Goal: Transaction & Acquisition: Purchase product/service

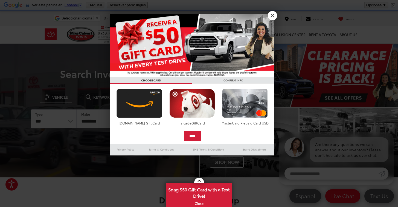
click at [271, 16] on link "X" at bounding box center [272, 15] width 9 height 9
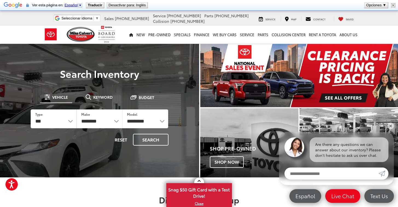
click at [346, 72] on img "carousel slide number 1 of 1" at bounding box center [299, 75] width 198 height 63
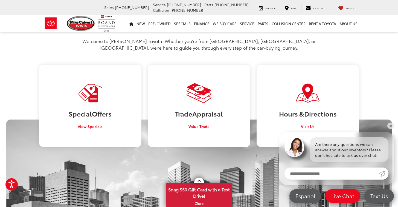
scroll to position [307, 0]
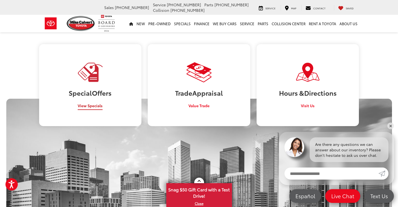
click at [92, 103] on span "View Specials" at bounding box center [90, 105] width 25 height 5
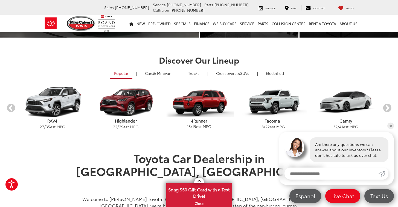
scroll to position [129, 0]
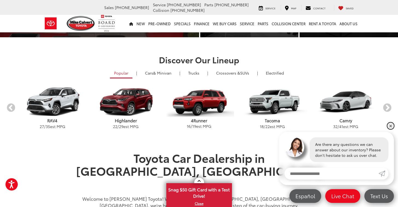
click at [392, 127] on link "✕" at bounding box center [390, 125] width 7 height 7
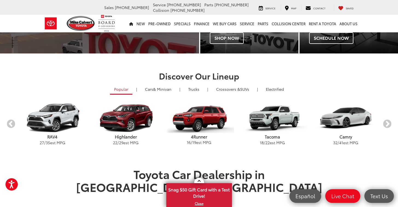
scroll to position [112, 0]
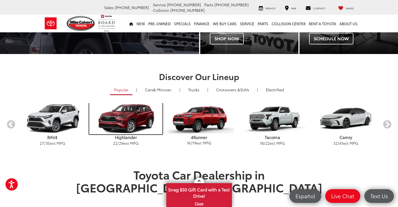
click at [127, 120] on img "carousel" at bounding box center [125, 118] width 73 height 31
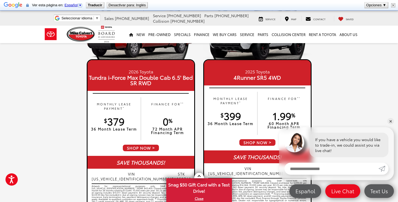
scroll to position [555, 0]
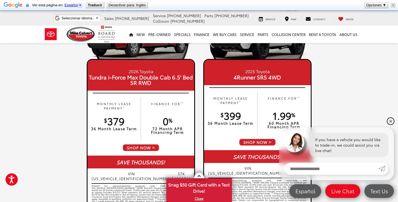
click at [391, 120] on link "✕" at bounding box center [390, 121] width 7 height 7
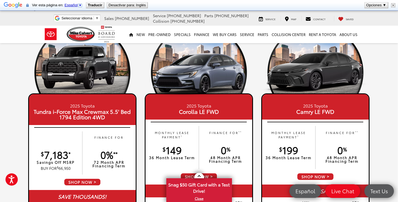
scroll to position [41, 0]
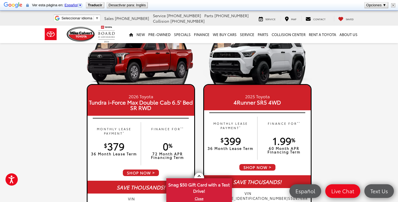
scroll to position [531, 0]
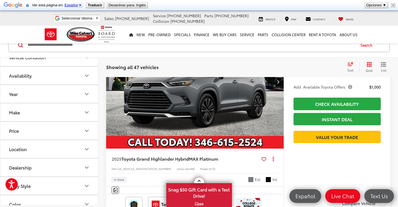
scroll to position [341, 0]
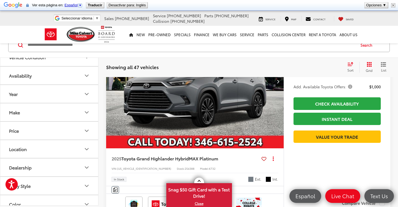
click at [66, 115] on button "Make" at bounding box center [49, 112] width 98 height 18
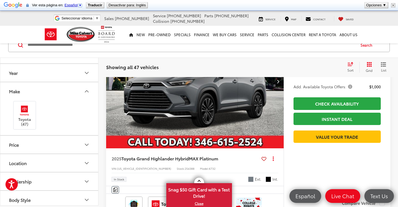
scroll to position [35, 0]
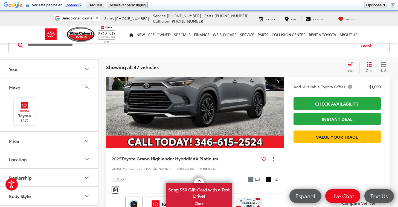
click at [64, 141] on button "Price" at bounding box center [49, 141] width 98 height 18
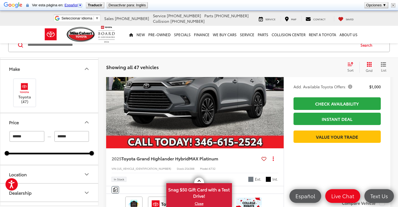
scroll to position [60, 0]
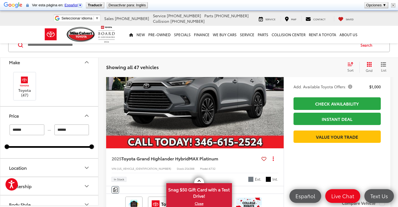
drag, startPoint x: 61, startPoint y: 129, endPoint x: 54, endPoint y: 129, distance: 7.7
click at [54, 129] on div "****** — ******" at bounding box center [49, 129] width 85 height 11
type input "******"
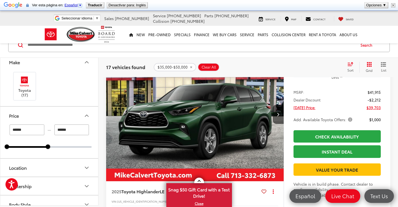
scroll to position [1160, 0]
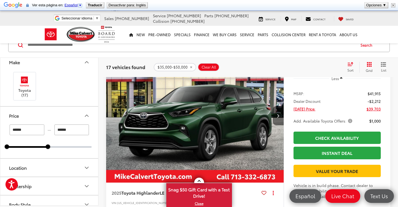
click at [274, 125] on button "Next image" at bounding box center [278, 115] width 11 height 19
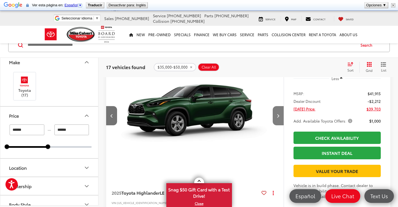
click at [274, 125] on button "Next image" at bounding box center [278, 115] width 11 height 19
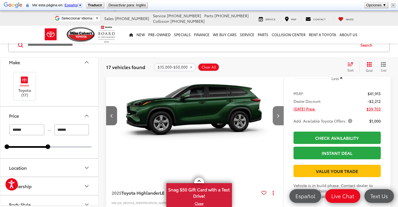
click at [274, 125] on button "Next image" at bounding box center [278, 115] width 11 height 19
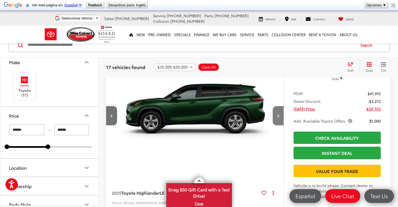
click at [274, 125] on button "Next image" at bounding box center [278, 115] width 11 height 19
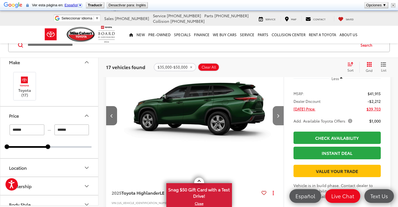
click at [274, 125] on button "Next image" at bounding box center [278, 115] width 11 height 19
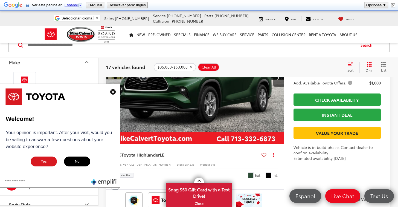
scroll to position [2470, 0]
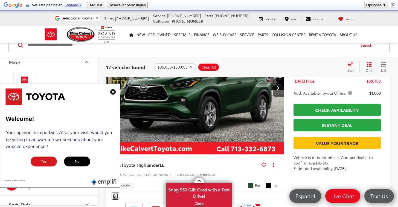
click at [111, 93] on img at bounding box center [112, 91] width 5 height 5
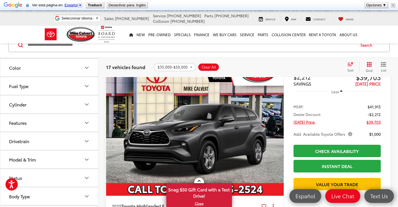
scroll to position [214, 0]
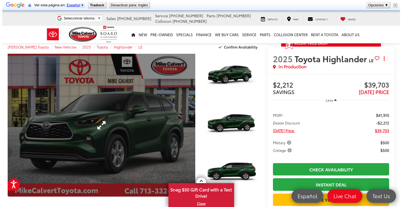
scroll to position [6, 0]
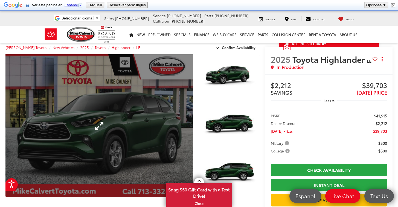
click at [176, 137] on link "Expand Photo 0" at bounding box center [99, 125] width 188 height 143
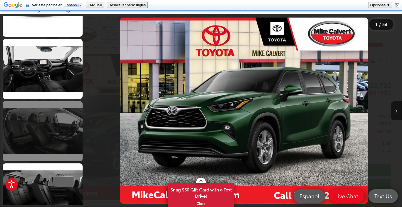
scroll to position [1098, 0]
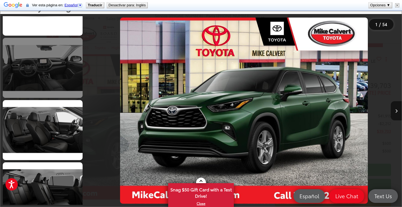
click at [45, 80] on link at bounding box center [43, 68] width 80 height 60
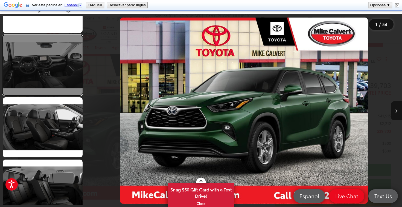
scroll to position [1069, 0]
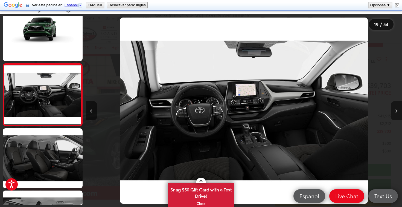
click at [396, 110] on icon "Next image" at bounding box center [396, 111] width 2 height 4
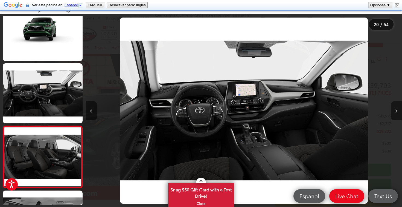
scroll to position [0, 6000]
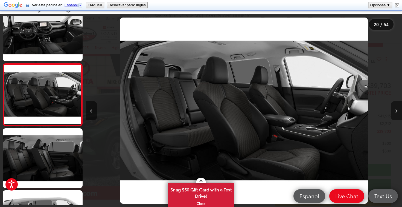
click at [396, 110] on icon "Next image" at bounding box center [396, 111] width 2 height 4
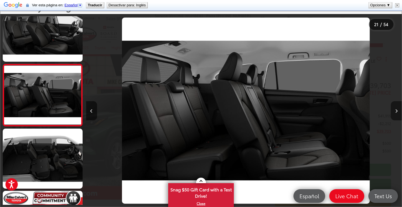
scroll to position [0, 0]
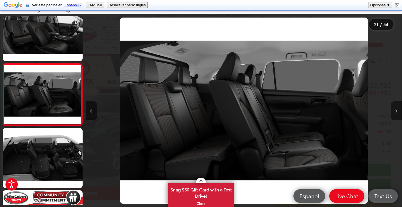
click at [396, 110] on icon "Next image" at bounding box center [396, 111] width 2 height 4
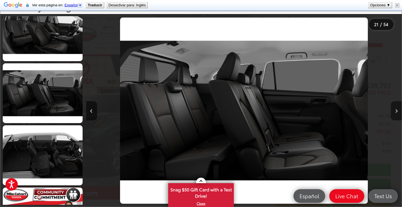
scroll to position [1255, 0]
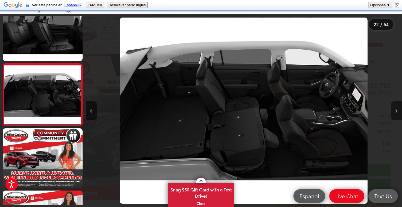
click at [396, 110] on icon "Next image" at bounding box center [396, 111] width 2 height 4
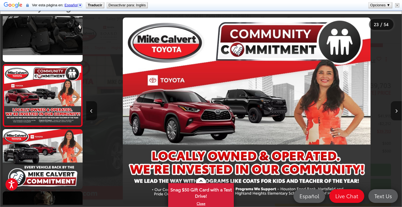
scroll to position [1317, 0]
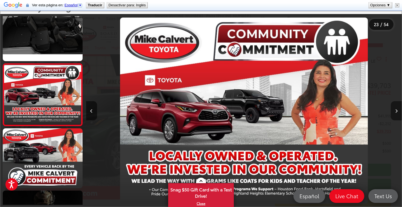
click at [396, 110] on icon "Next image" at bounding box center [396, 111] width 2 height 4
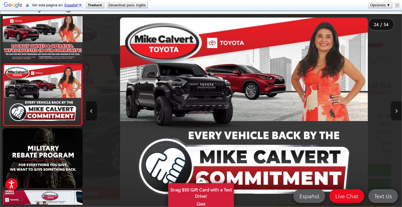
click at [398, 106] on button "Next image" at bounding box center [396, 110] width 11 height 19
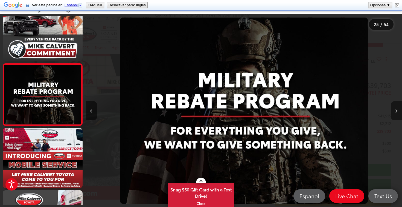
click at [396, 102] on button "Next image" at bounding box center [396, 110] width 11 height 19
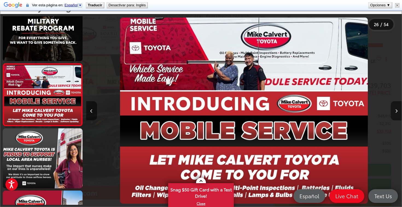
click at [396, 103] on button "Next image" at bounding box center [396, 110] width 11 height 19
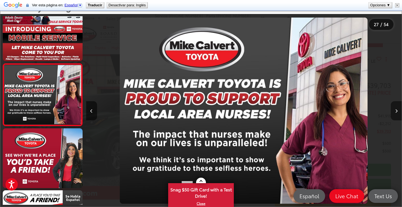
click at [396, 103] on button "Next image" at bounding box center [396, 110] width 11 height 19
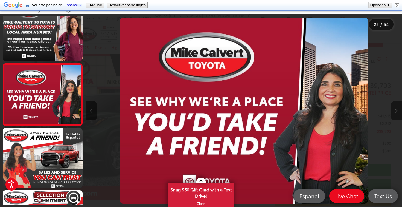
click at [396, 103] on button "Next image" at bounding box center [396, 110] width 11 height 19
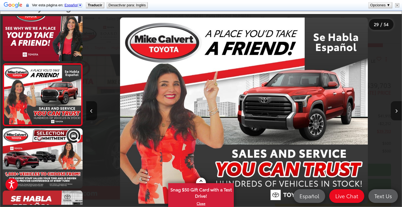
click at [396, 103] on button "Next image" at bounding box center [396, 110] width 11 height 19
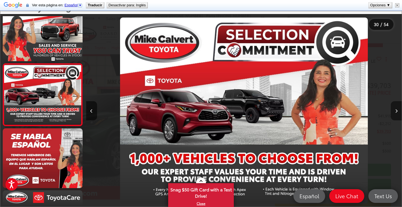
click at [396, 103] on button "Next image" at bounding box center [396, 110] width 11 height 19
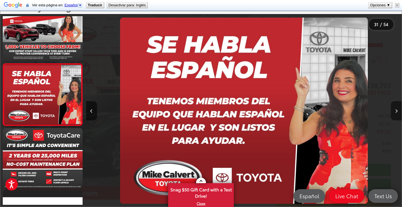
click at [396, 103] on button "Next image" at bounding box center [396, 110] width 11 height 19
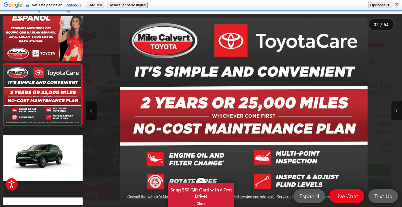
click at [396, 103] on button "Next image" at bounding box center [396, 110] width 11 height 19
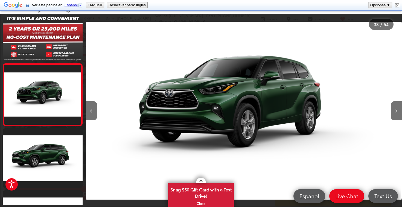
click at [389, 44] on div at bounding box center [362, 110] width 79 height 193
click at [391, 64] on div at bounding box center [362, 110] width 79 height 193
click at [397, 5] on img at bounding box center [397, 5] width 4 height 4
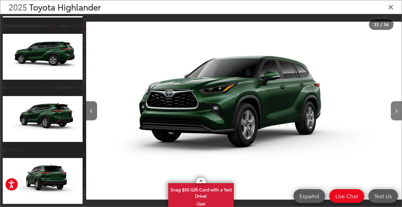
click at [392, 114] on button "Next image" at bounding box center [396, 110] width 11 height 19
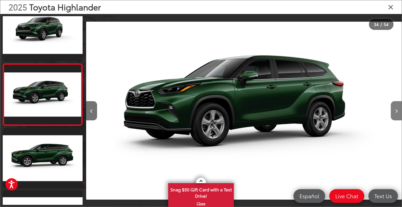
click at [392, 114] on button "Next image" at bounding box center [396, 110] width 11 height 19
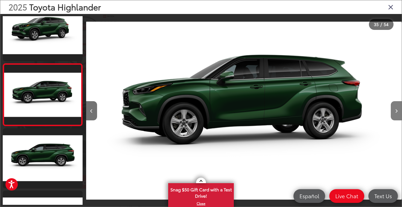
click at [392, 114] on button "Next image" at bounding box center [396, 110] width 11 height 19
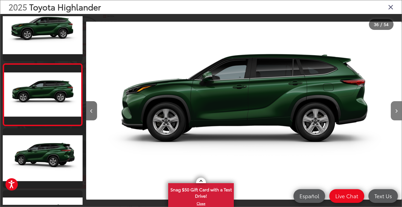
click at [392, 114] on button "Next image" at bounding box center [396, 110] width 11 height 19
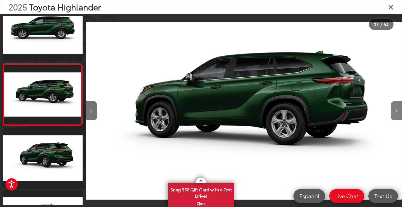
click at [392, 114] on button "Next image" at bounding box center [396, 110] width 11 height 19
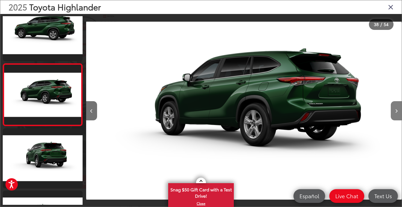
click at [392, 114] on button "Next image" at bounding box center [396, 110] width 11 height 19
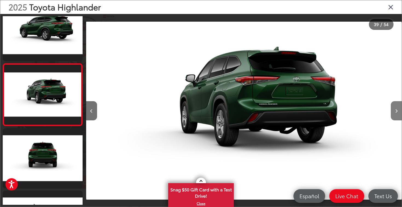
click at [392, 114] on button "Next image" at bounding box center [396, 110] width 11 height 19
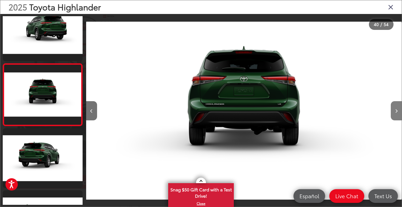
click at [392, 114] on button "Next image" at bounding box center [396, 110] width 11 height 19
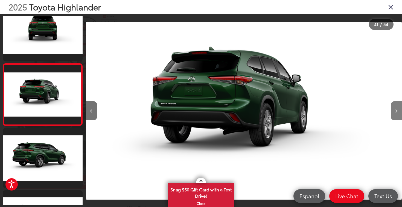
click at [392, 114] on button "Next image" at bounding box center [396, 110] width 11 height 19
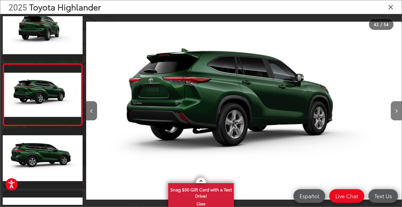
click at [392, 114] on button "Next image" at bounding box center [396, 110] width 11 height 19
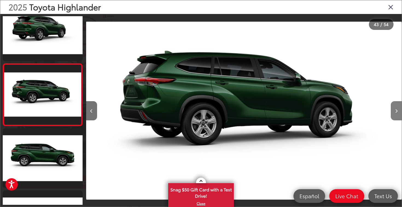
click at [392, 114] on button "Next image" at bounding box center [396, 110] width 11 height 19
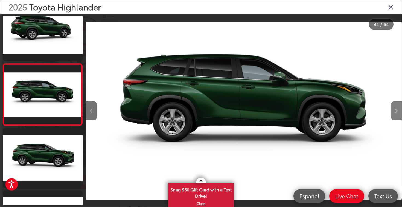
click at [392, 114] on button "Next image" at bounding box center [396, 110] width 11 height 19
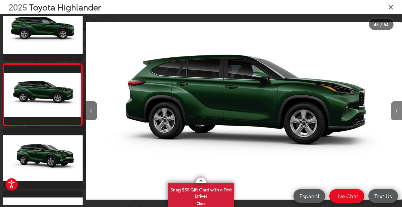
click at [392, 114] on button "Next image" at bounding box center [396, 110] width 11 height 19
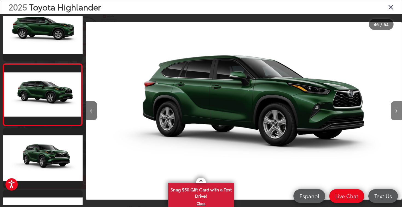
click at [392, 114] on button "Next image" at bounding box center [396, 110] width 11 height 19
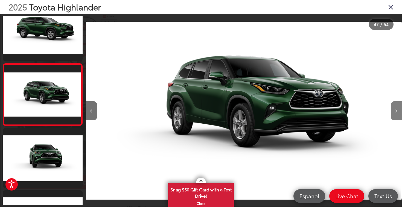
click at [392, 114] on button "Next image" at bounding box center [396, 110] width 11 height 19
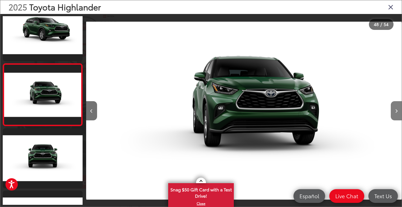
click at [392, 114] on button "Next image" at bounding box center [396, 110] width 11 height 19
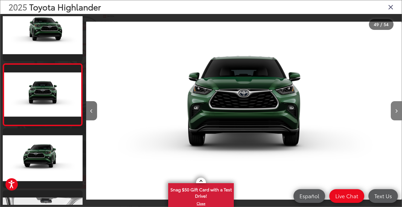
click at [392, 114] on button "Next image" at bounding box center [396, 110] width 11 height 19
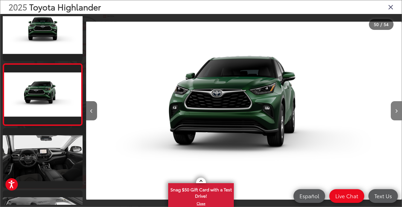
click at [392, 114] on button "Next image" at bounding box center [396, 110] width 11 height 19
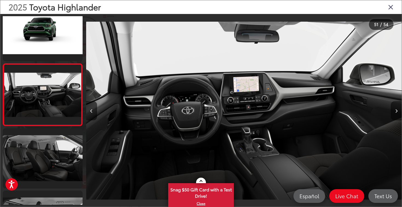
click at [392, 114] on button "Next image" at bounding box center [396, 110] width 11 height 19
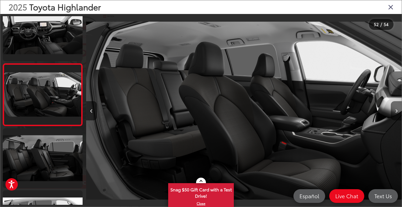
click at [392, 114] on button "Next image" at bounding box center [396, 110] width 11 height 19
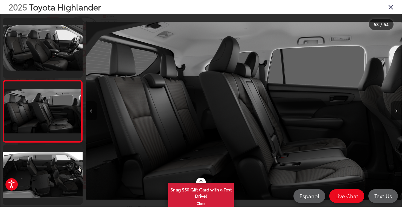
click at [392, 114] on button "Next image" at bounding box center [396, 110] width 11 height 19
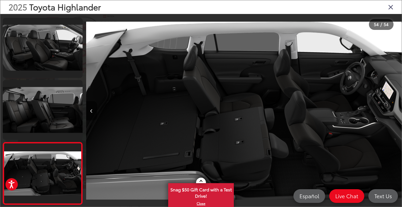
click at [392, 4] on icon "Close gallery" at bounding box center [390, 6] width 5 height 7
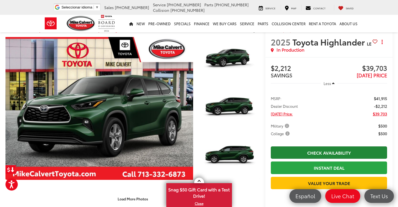
click at [329, 158] on link "Check Availability" at bounding box center [329, 152] width 116 height 12
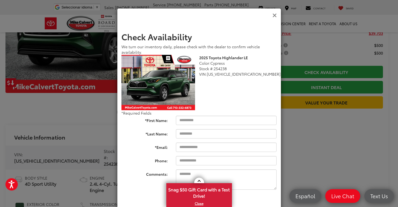
click at [273, 13] on icon "Close" at bounding box center [274, 16] width 4 height 6
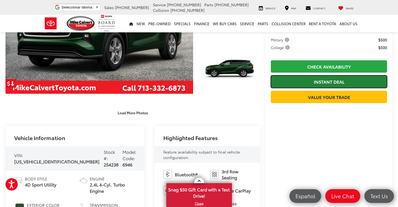
click at [319, 87] on link "Instant Deal" at bounding box center [329, 81] width 116 height 12
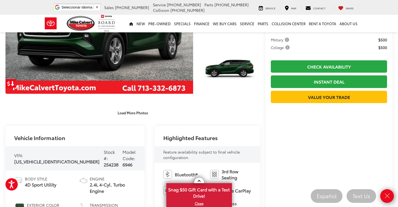
click at [240, 129] on div "Highlighted Features" at bounding box center [207, 136] width 105 height 20
click at [384, 192] on icon "Close" at bounding box center [387, 196] width 8 height 8
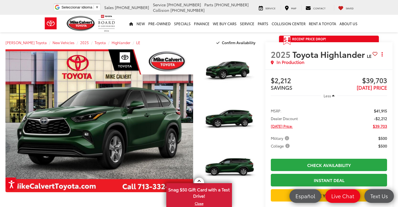
scroll to position [0, 0]
click at [282, 129] on span "Today's Price:" at bounding box center [282, 125] width 22 height 5
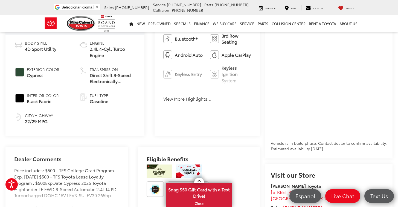
scroll to position [236, 0]
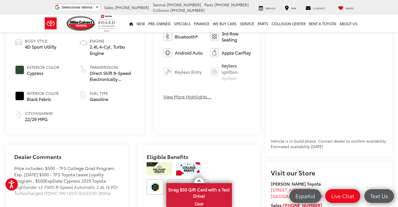
click at [172, 97] on button "View More Highlights..." at bounding box center [187, 96] width 48 height 6
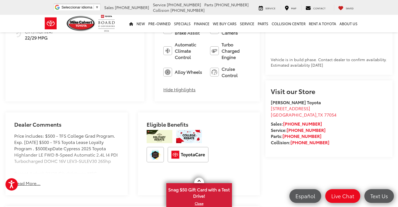
scroll to position [318, 0]
click at [34, 179] on button "Read More..." at bounding box center [27, 182] width 26 height 6
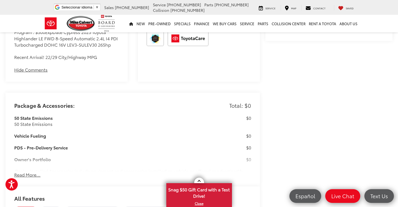
scroll to position [439, 0]
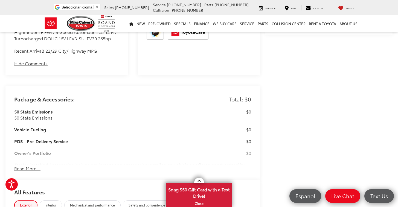
click at [31, 165] on button "Read More..." at bounding box center [27, 168] width 26 height 6
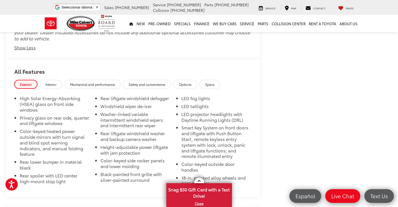
scroll to position [581, 0]
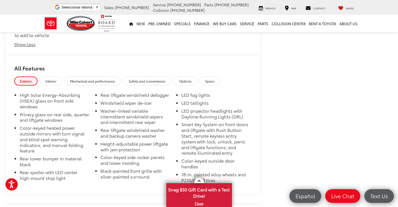
click at [52, 79] on span "Interior" at bounding box center [50, 81] width 11 height 5
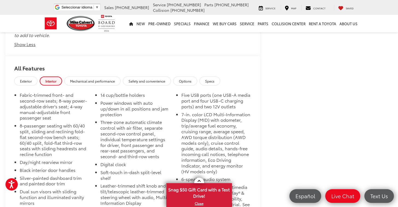
click at [191, 79] on span "Options" at bounding box center [185, 81] width 13 height 5
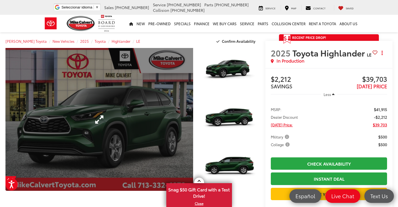
scroll to position [0, 0]
